Goal: Task Accomplishment & Management: Manage account settings

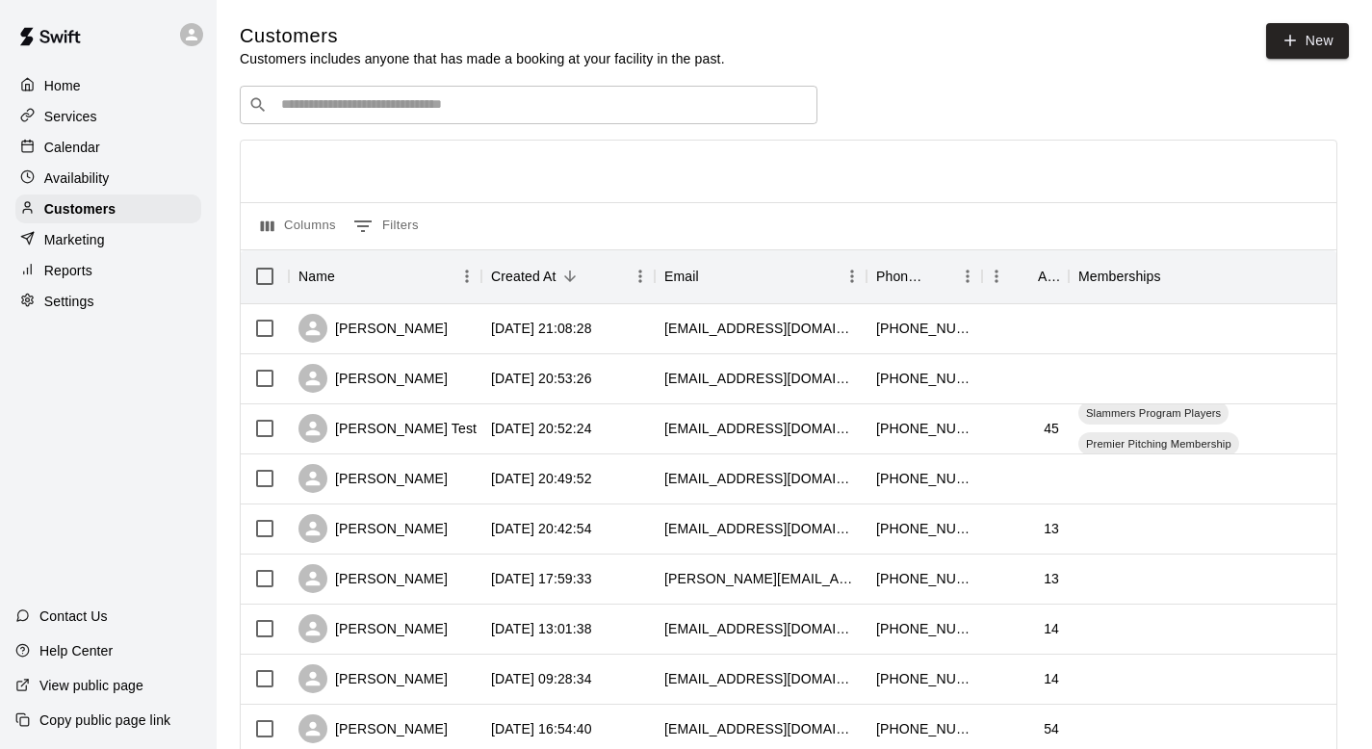
click at [203, 22] on div at bounding box center [196, 34] width 40 height 39
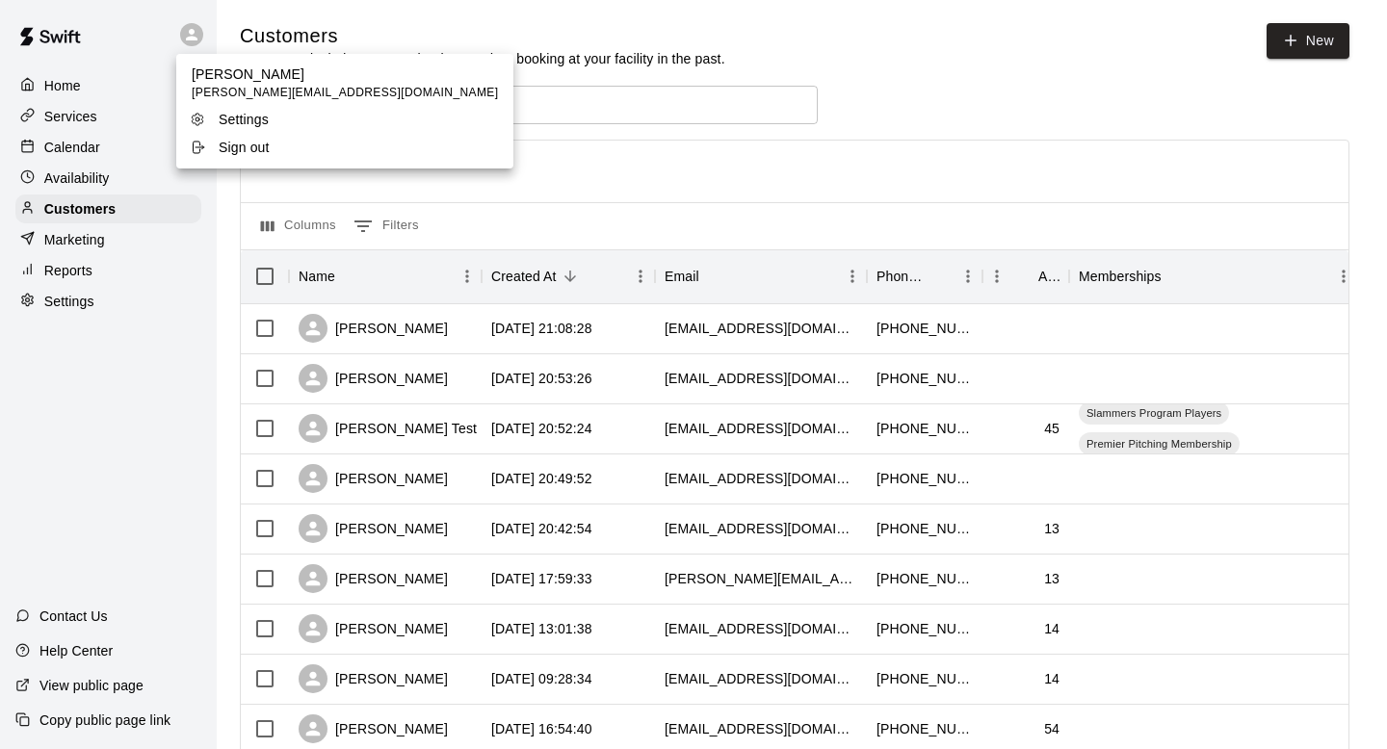
click at [223, 141] on p "Sign out" at bounding box center [244, 147] width 51 height 19
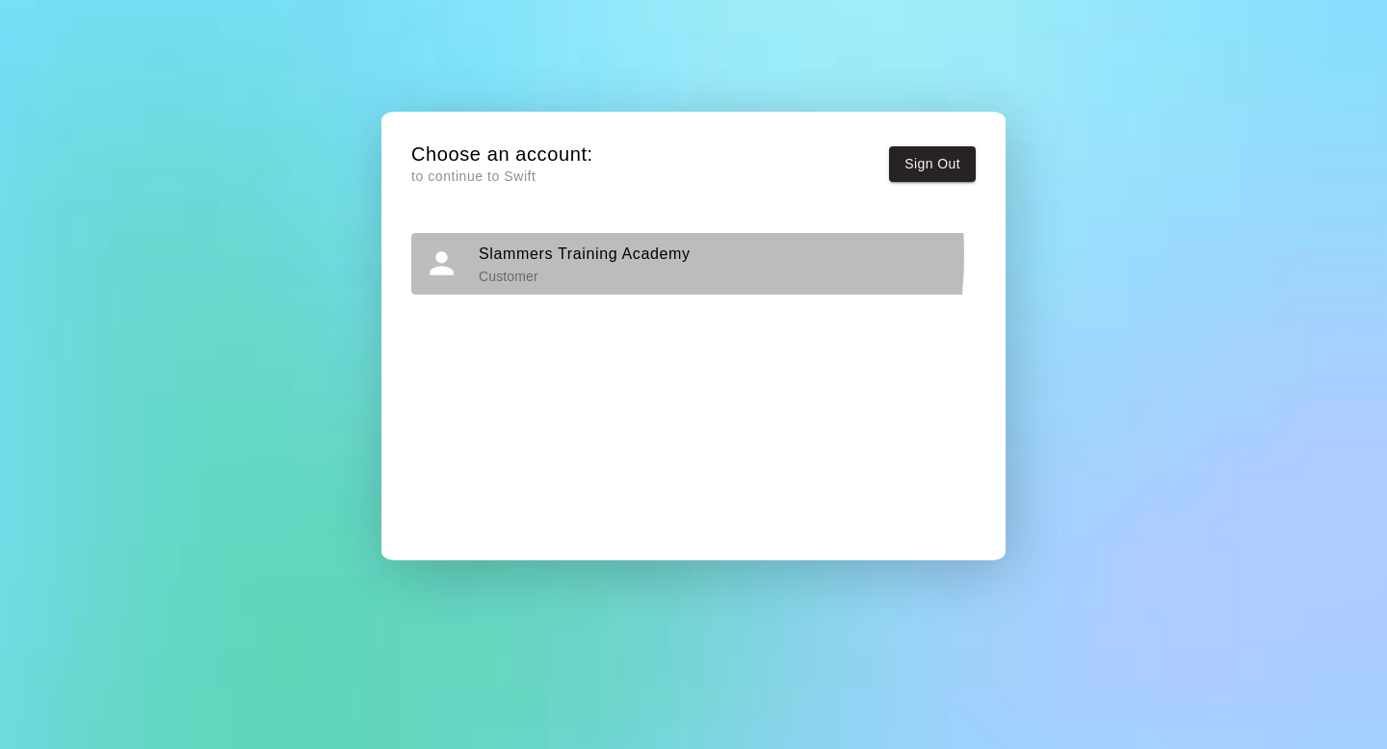
click at [573, 255] on h6 "Slammers Training Academy" at bounding box center [585, 254] width 212 height 25
